Goal: Task Accomplishment & Management: Manage account settings

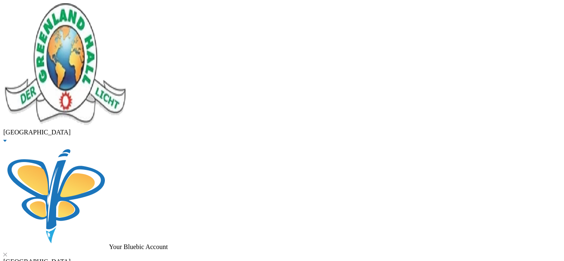
scroll to position [24, 0]
drag, startPoint x: 118, startPoint y: 69, endPoint x: 28, endPoint y: 73, distance: 90.5
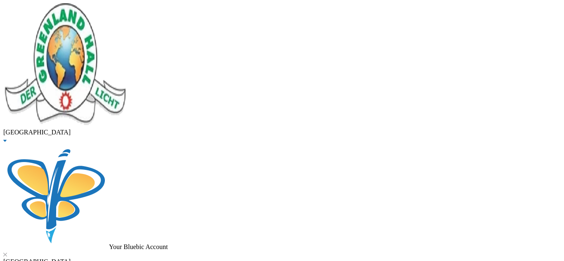
type input "olagunju"
checkbox input "false"
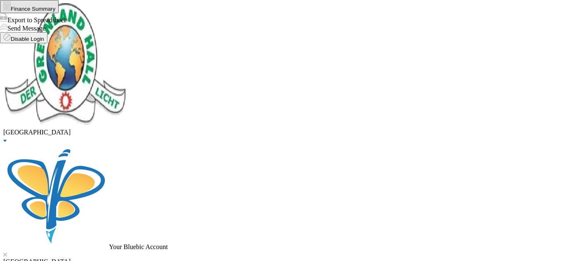
type input "olagunju"
checkbox input "false"
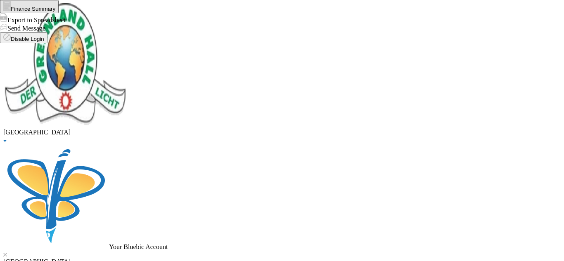
checkbox input "false"
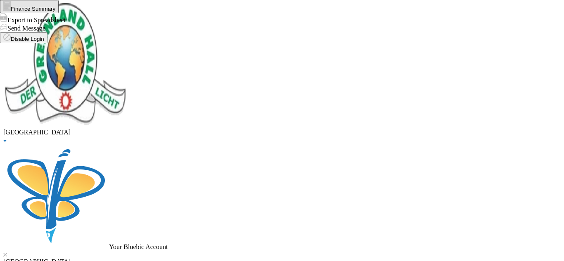
checkbox input "false"
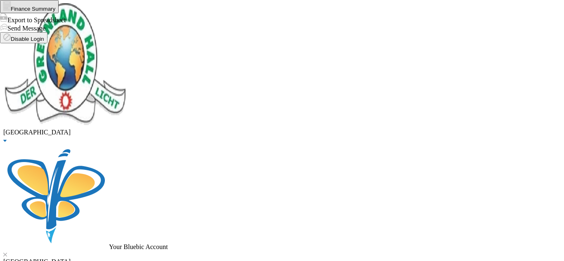
checkbox input "false"
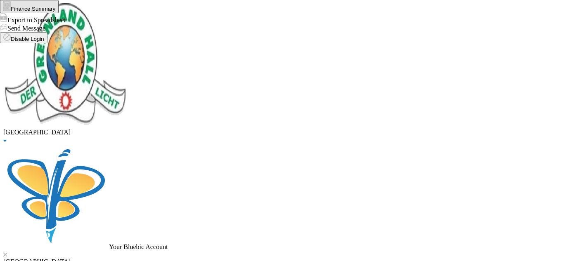
checkbox input "false"
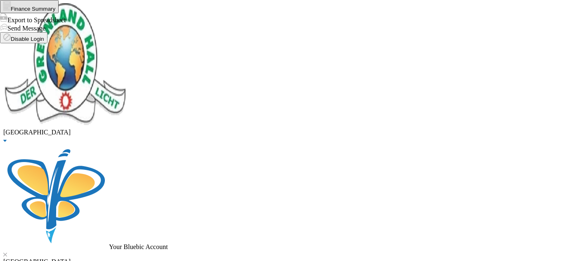
checkbox input "true"
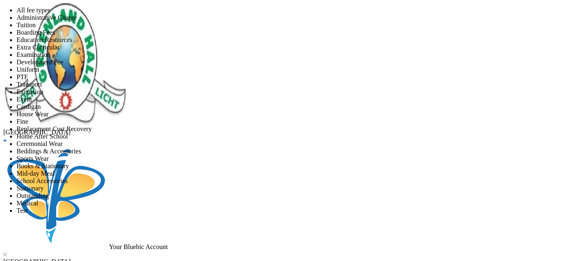
scroll to position [114, 0]
click at [273, 88] on li "Transport" at bounding box center [290, 84] width 547 height 7
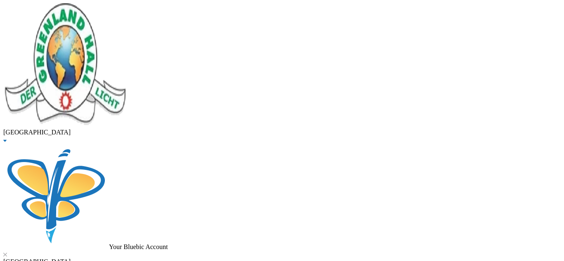
click at [98, 9] on button "Assign to ( 1 ) selected students" at bounding box center [57, 4] width 82 height 9
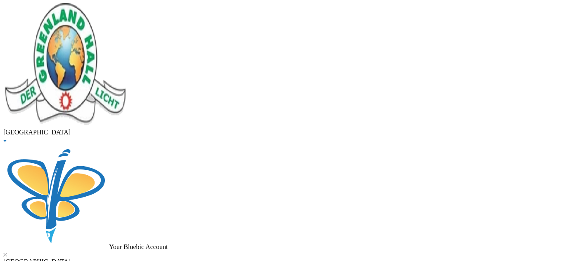
drag, startPoint x: 174, startPoint y: 71, endPoint x: 45, endPoint y: 62, distance: 129.0
type input "excel"
